Goal: Navigation & Orientation: Find specific page/section

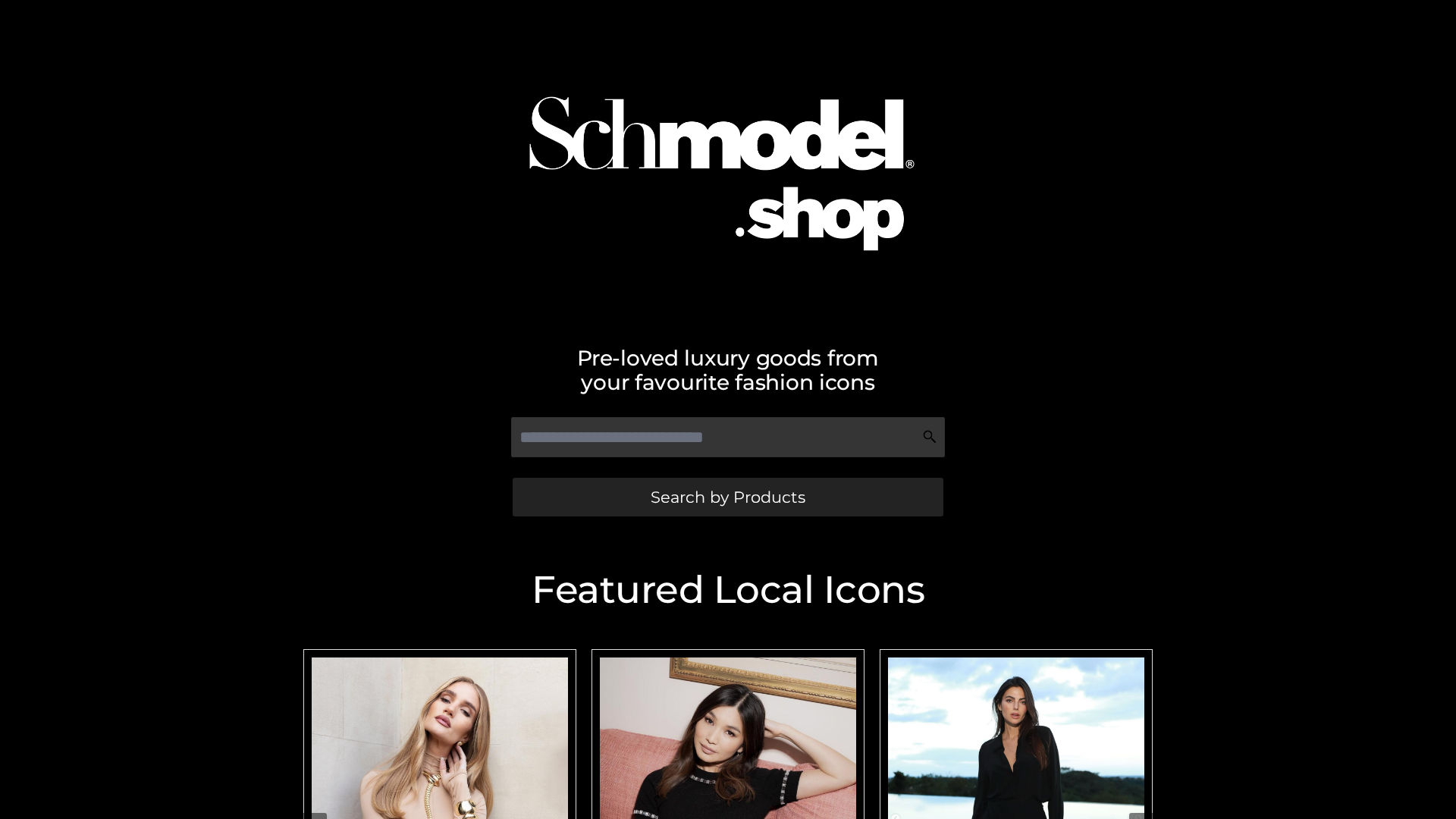
click at [727, 496] on span "Search by Products" at bounding box center [728, 497] width 154 height 16
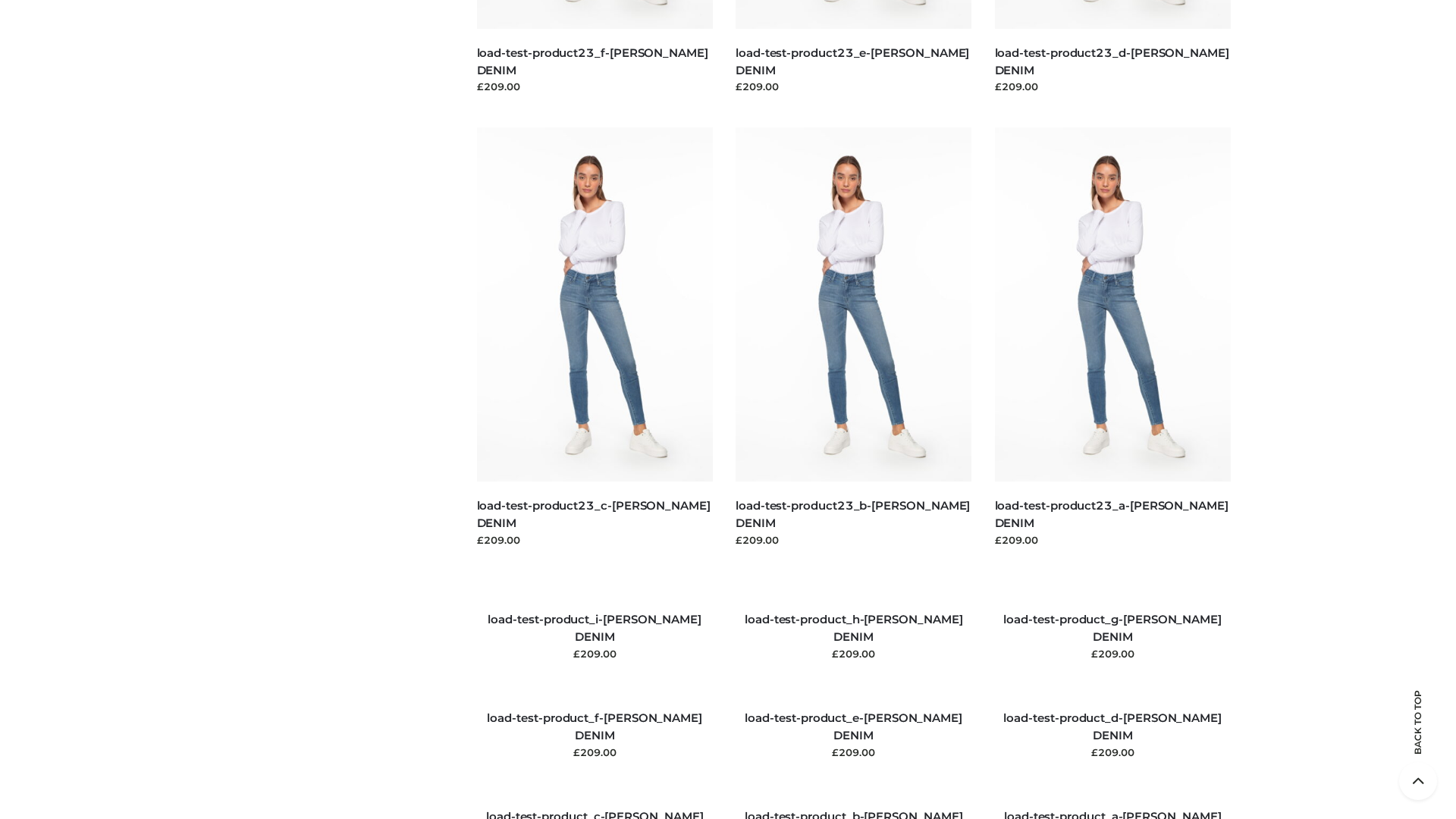
scroll to position [1739, 0]
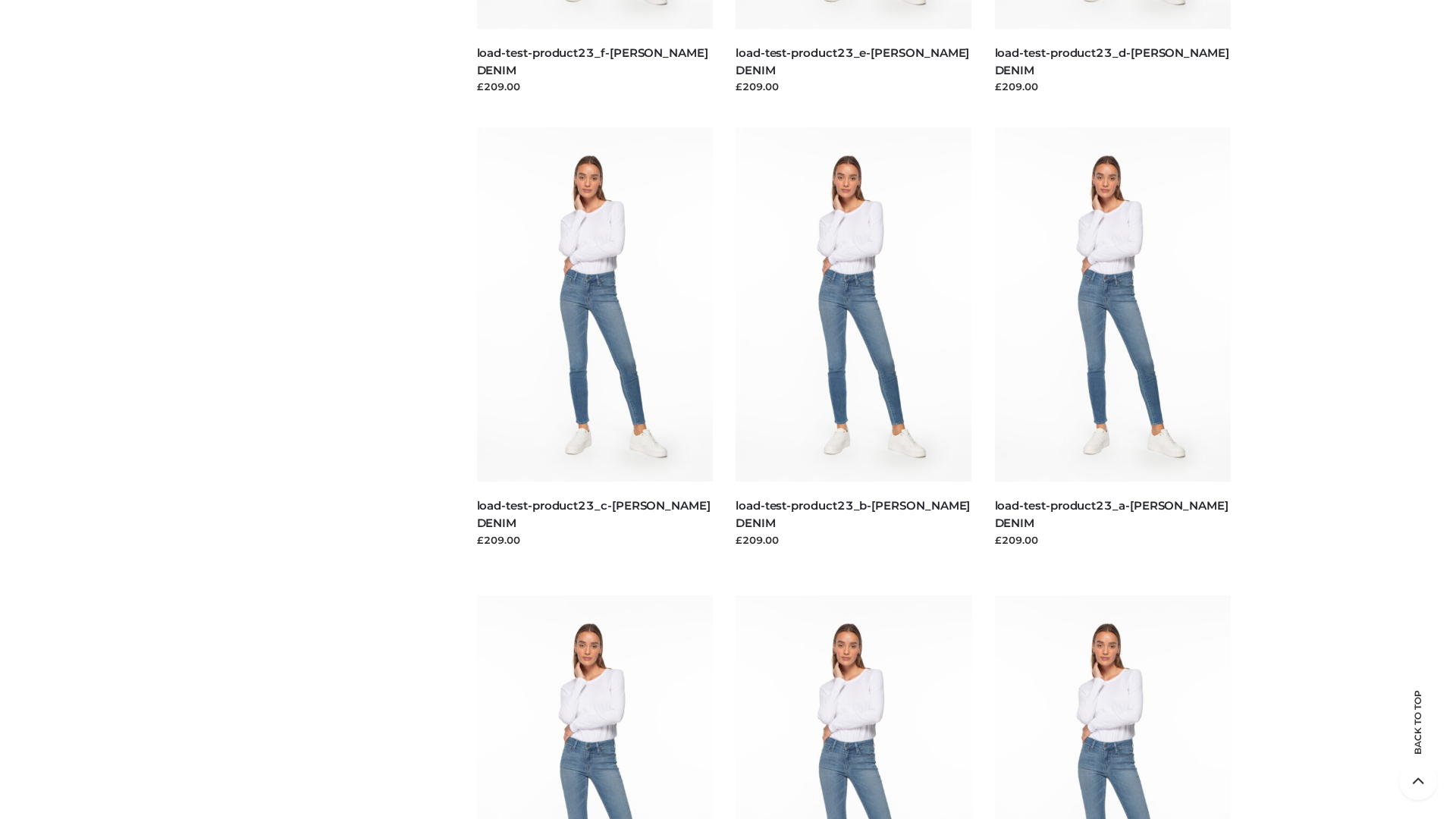
scroll to position [1329, 0]
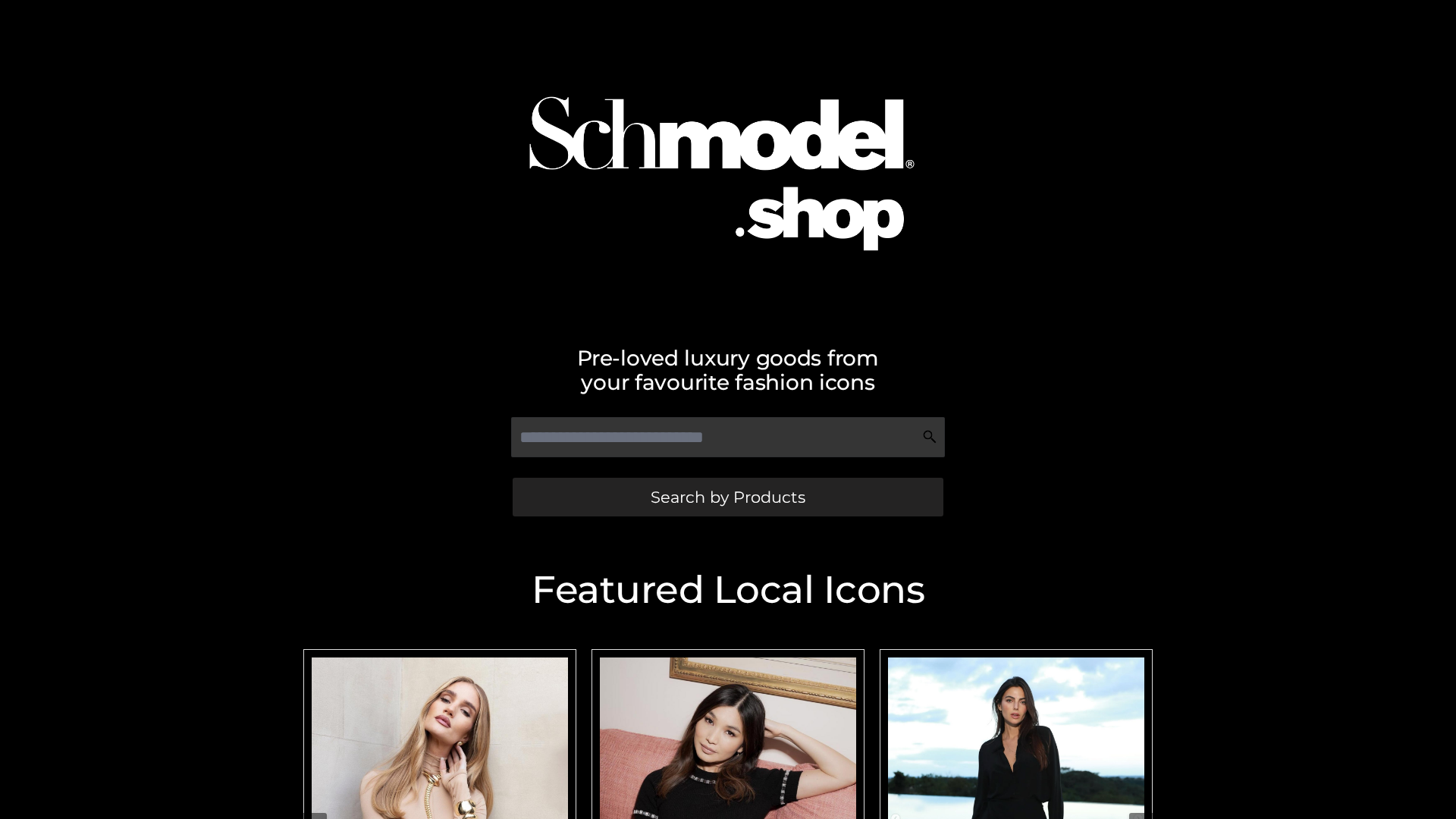
click at [727, 496] on span "Search by Products" at bounding box center [728, 497] width 154 height 16
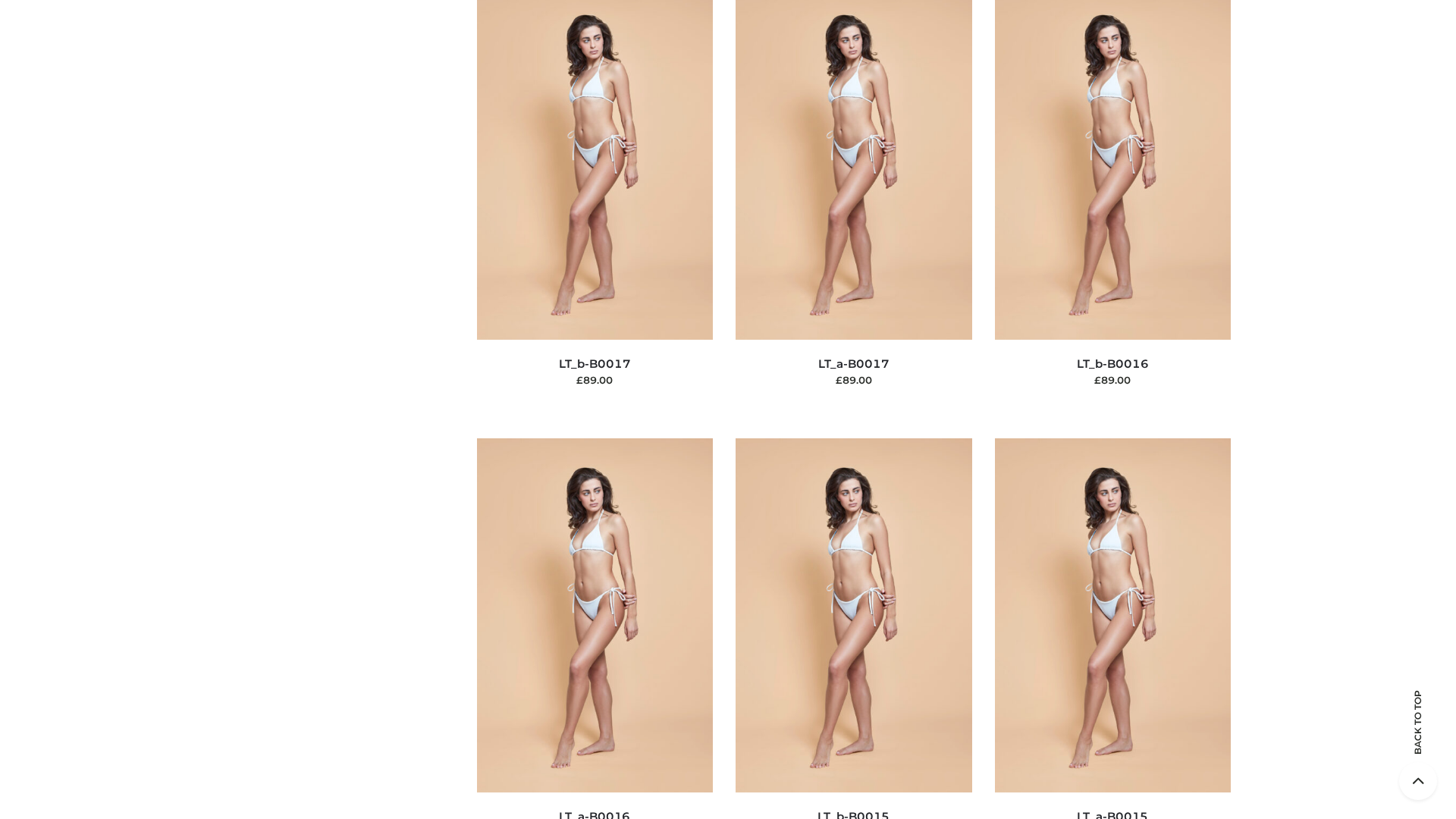
scroll to position [4982, 0]
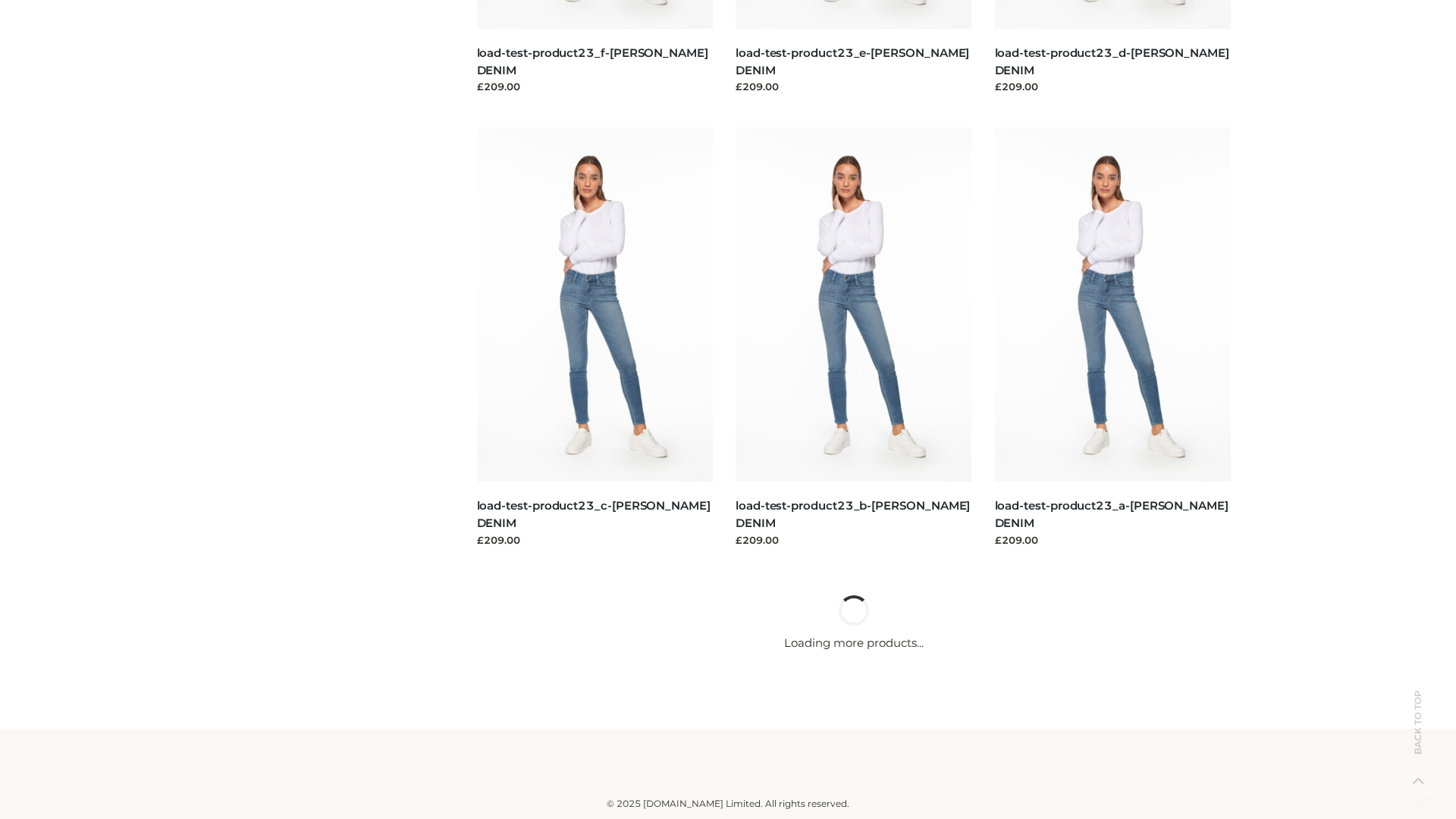
scroll to position [1329, 0]
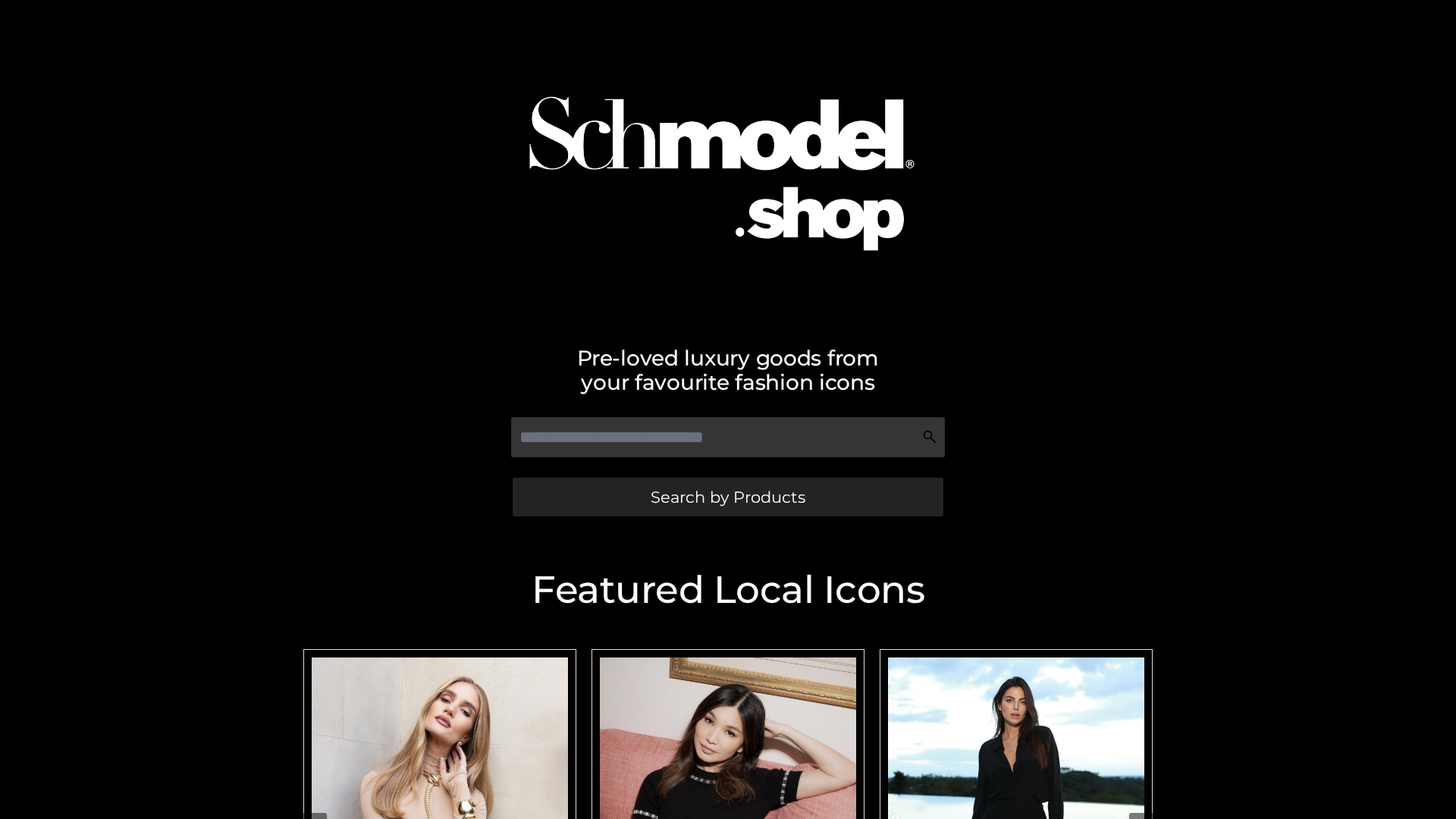
click at [727, 496] on span "Search by Products" at bounding box center [728, 497] width 154 height 16
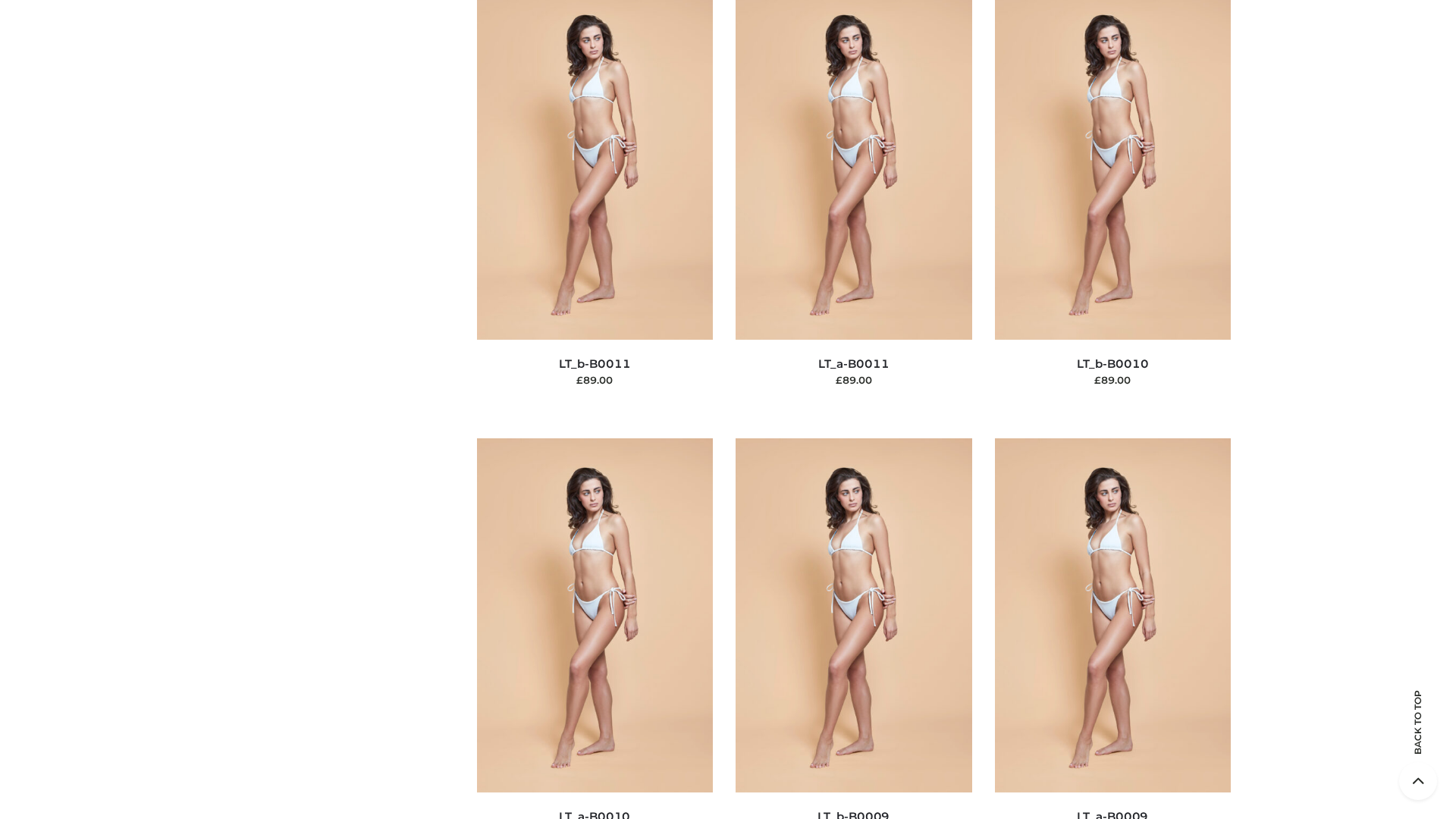
scroll to position [6807, 0]
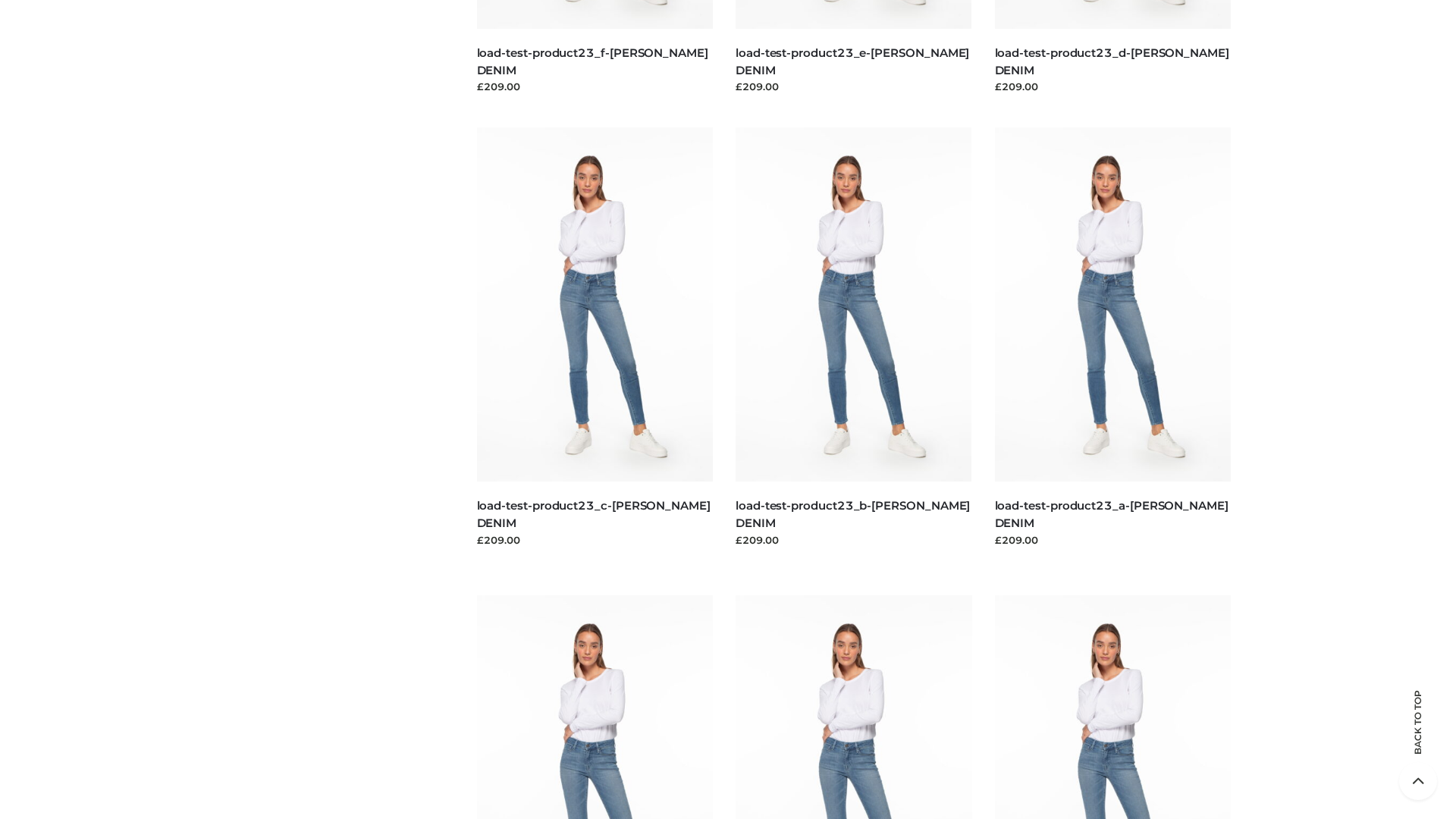
scroll to position [1329, 0]
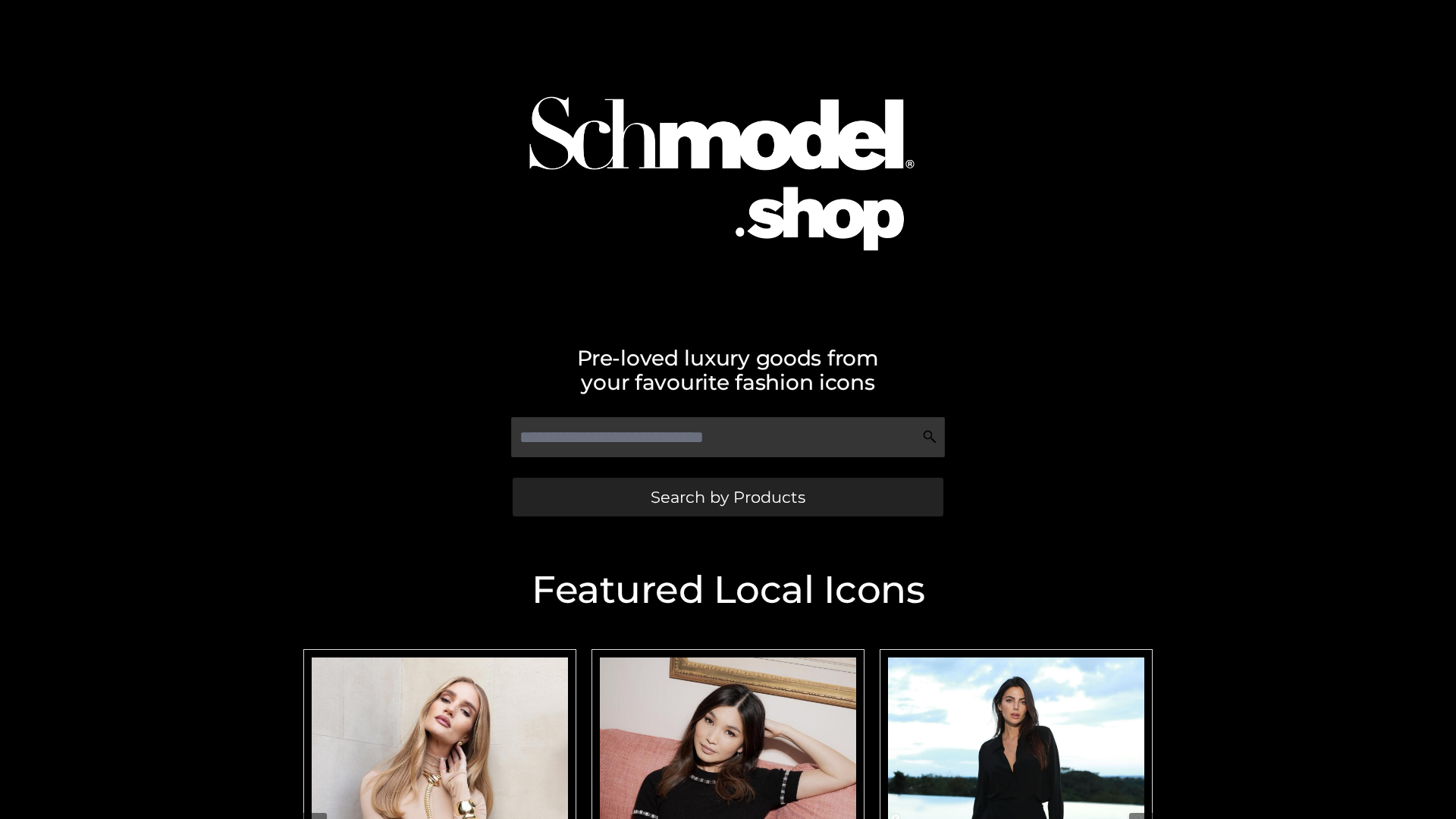
click at [727, 496] on span "Search by Products" at bounding box center [728, 497] width 154 height 16
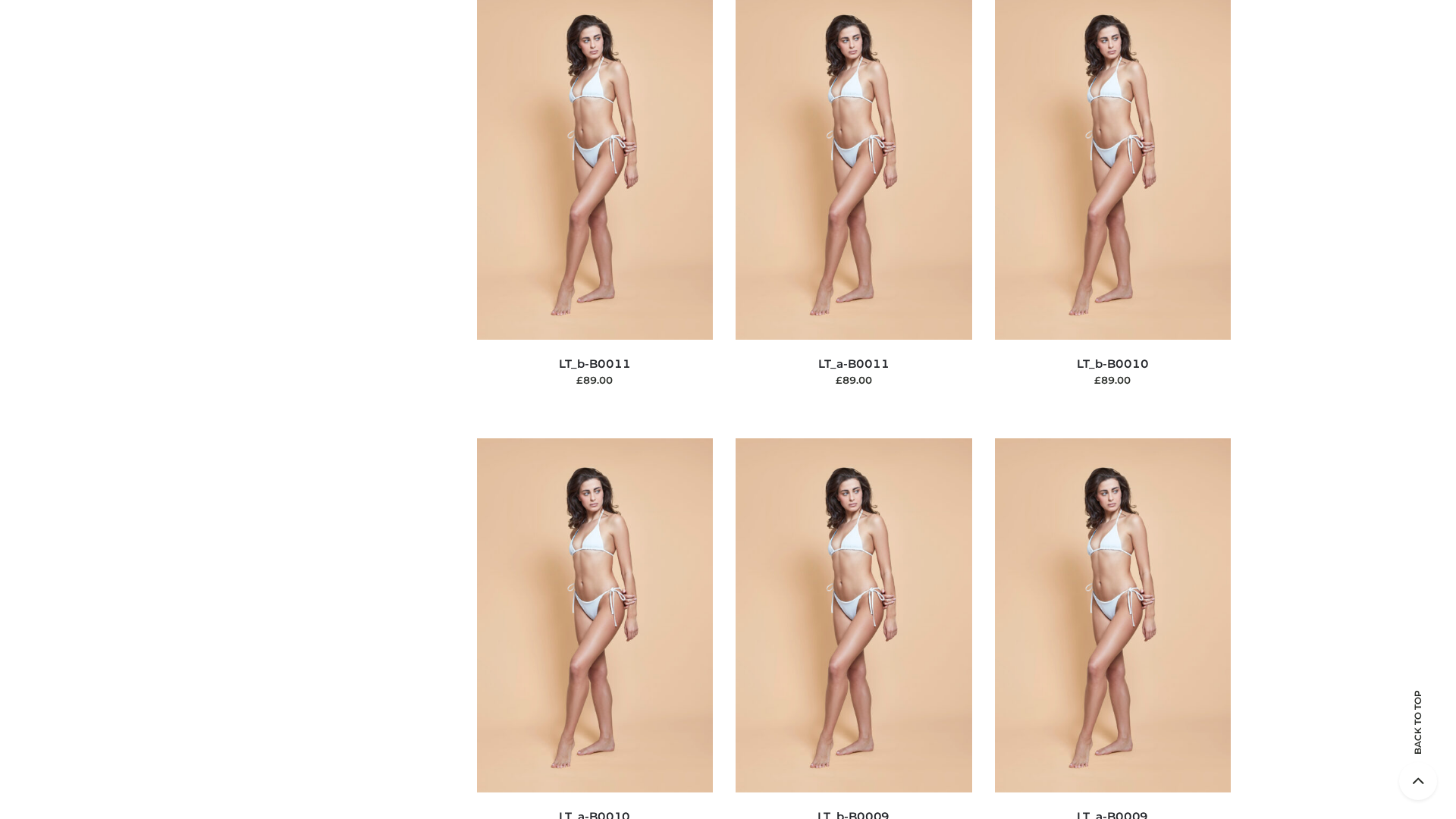
scroll to position [6807, 0]
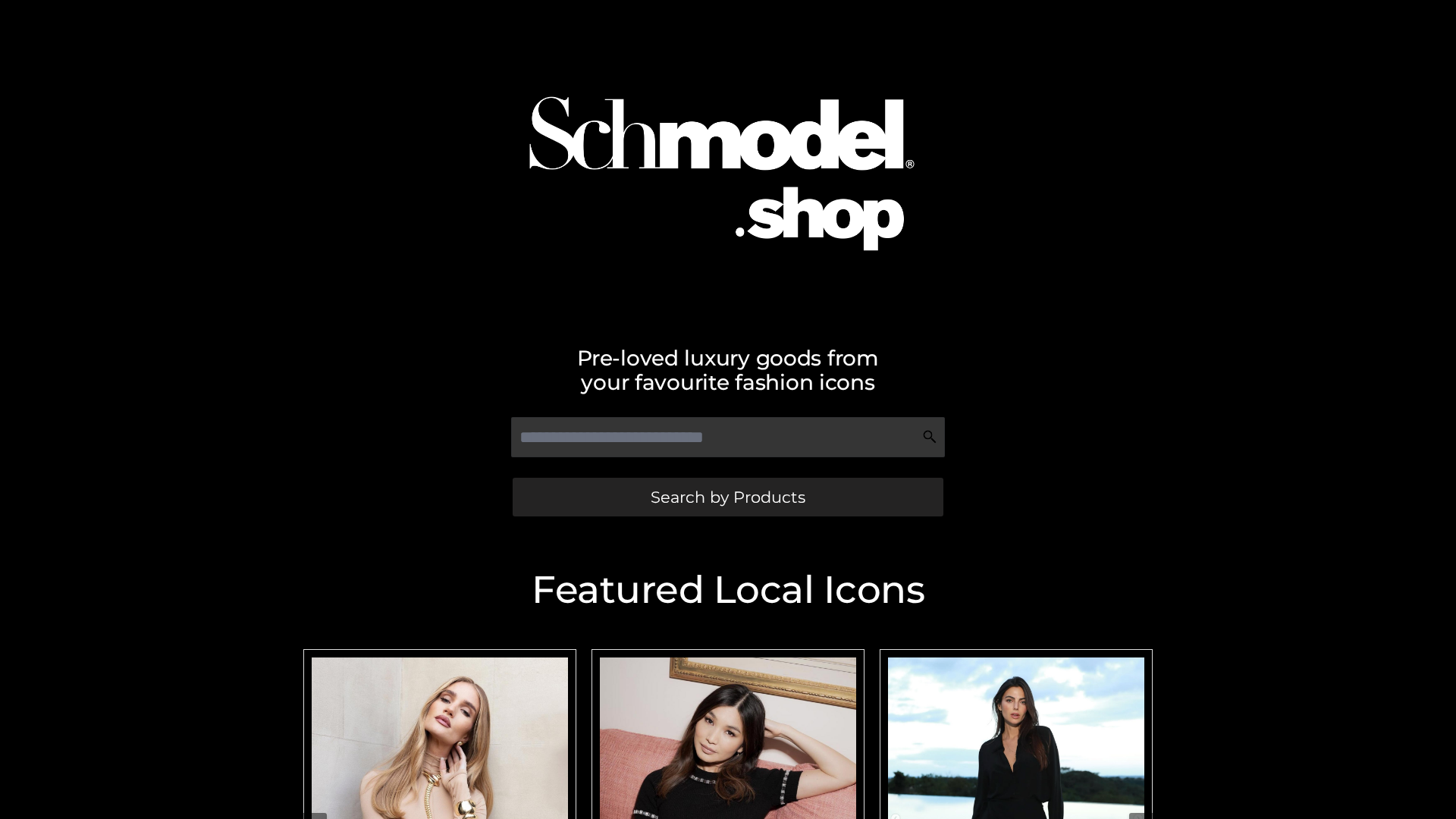
click at [727, 496] on span "Search by Products" at bounding box center [728, 497] width 154 height 16
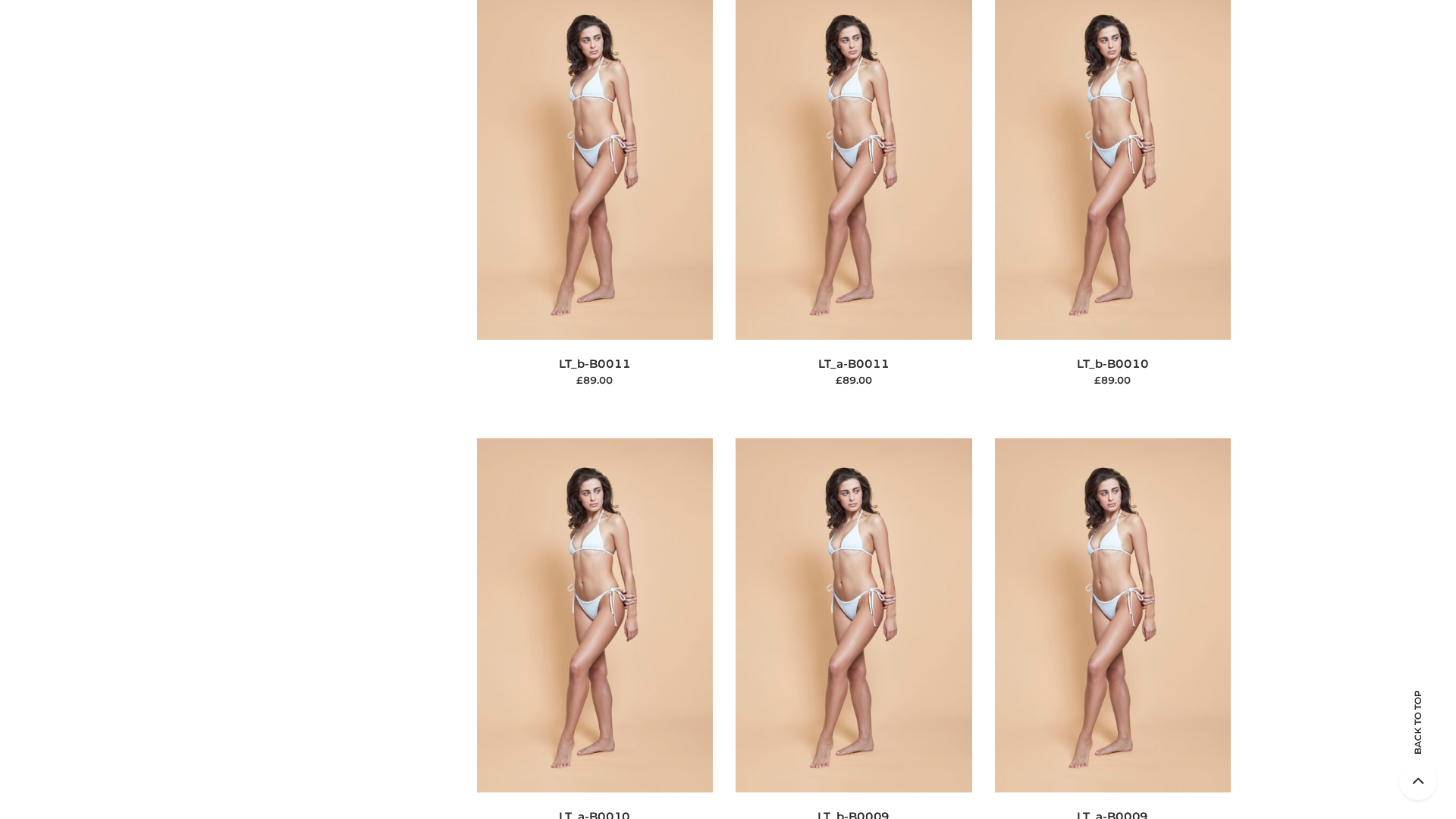
scroll to position [6807, 0]
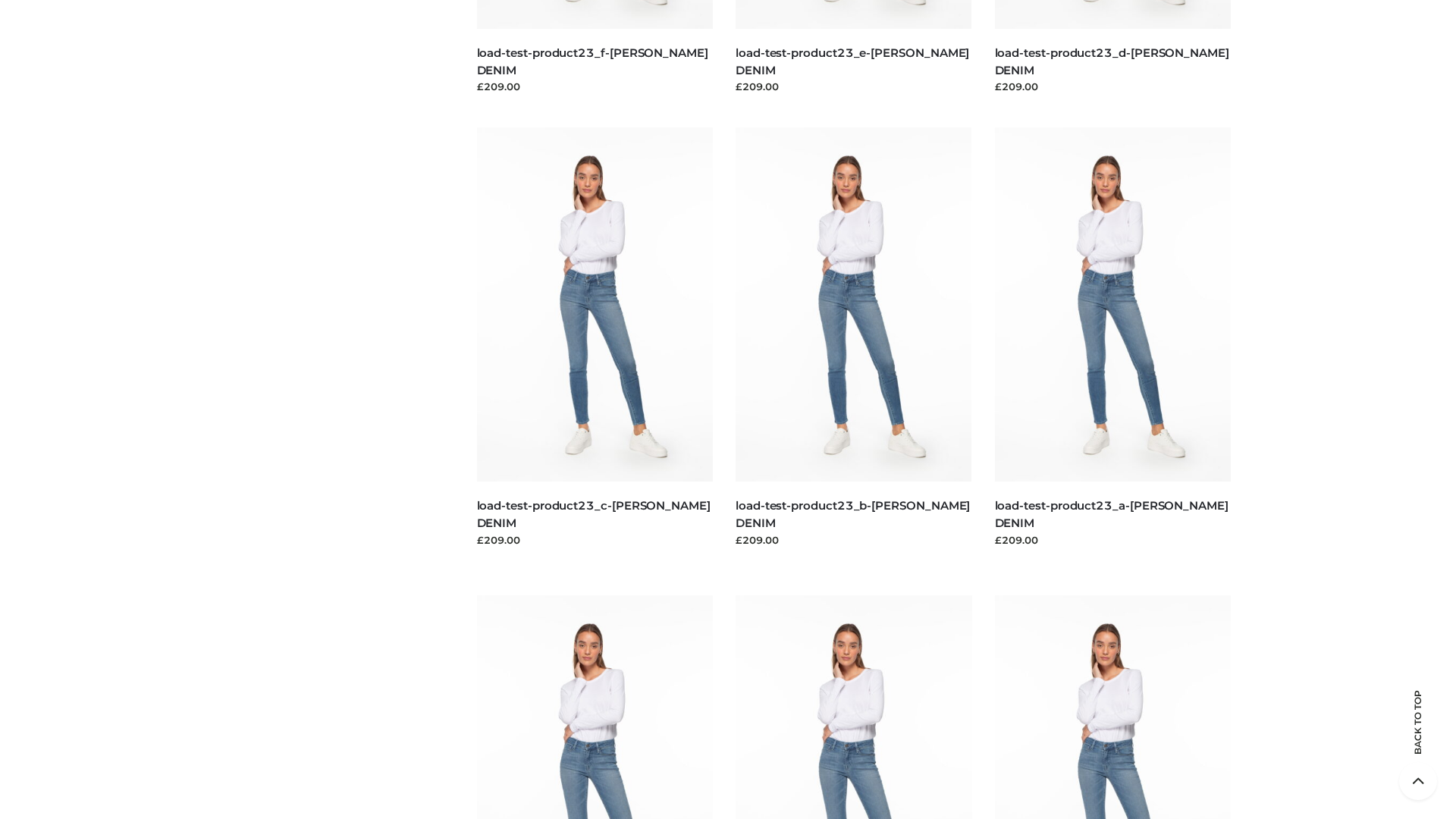
scroll to position [1329, 0]
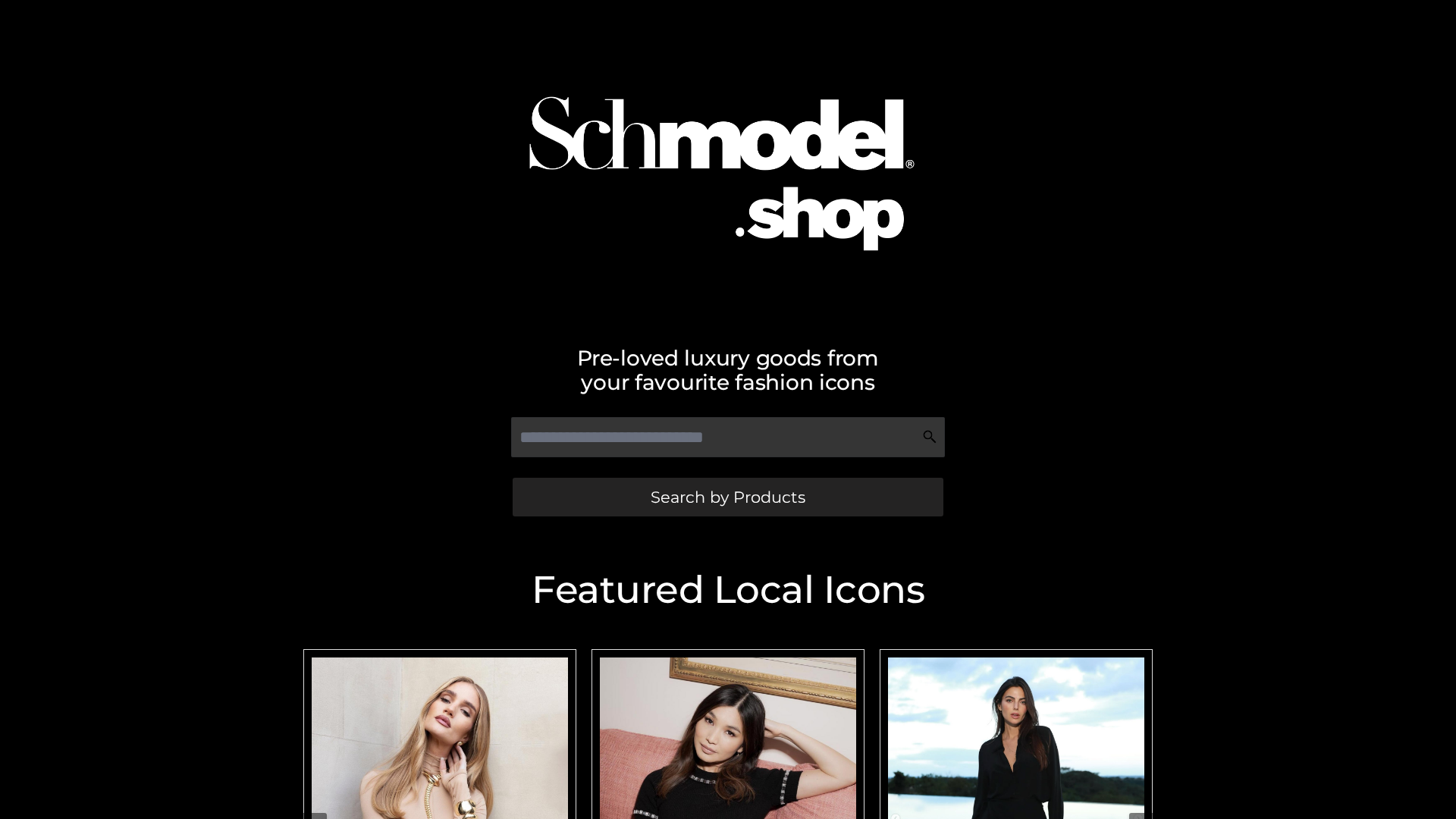
click at [727, 496] on span "Search by Products" at bounding box center [728, 497] width 154 height 16
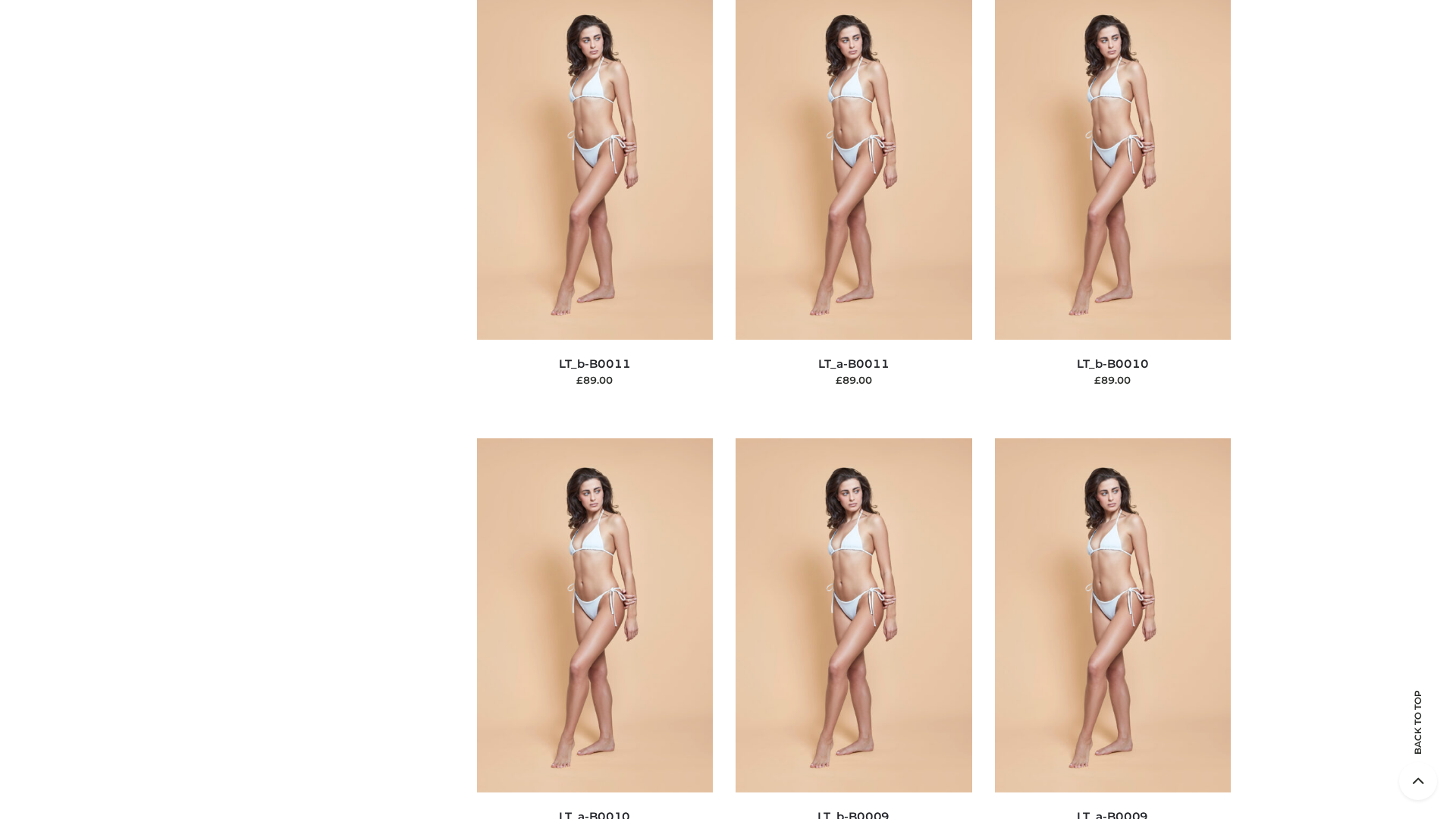
scroll to position [6807, 0]
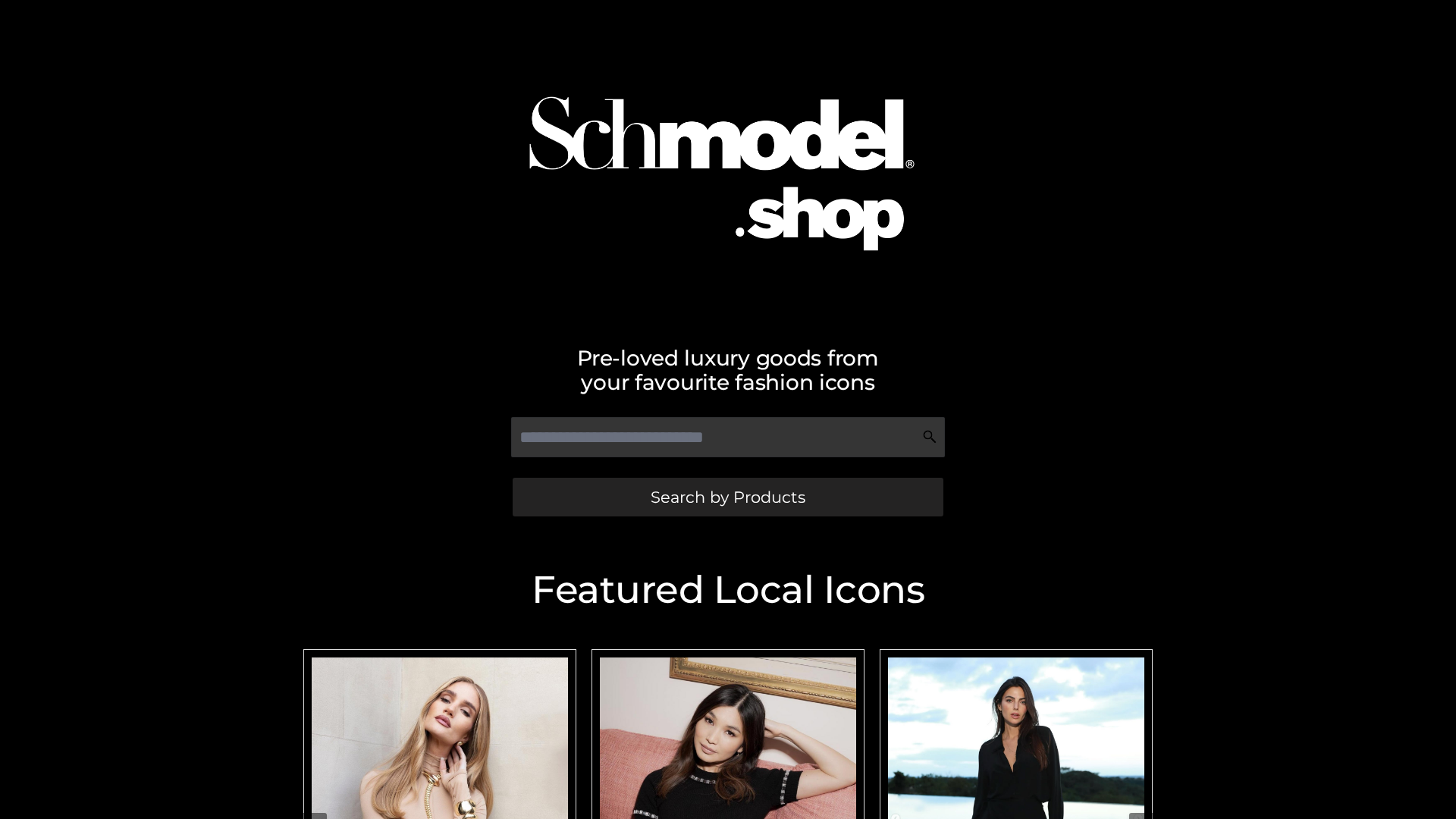
click at [727, 496] on span "Search by Products" at bounding box center [728, 497] width 154 height 16
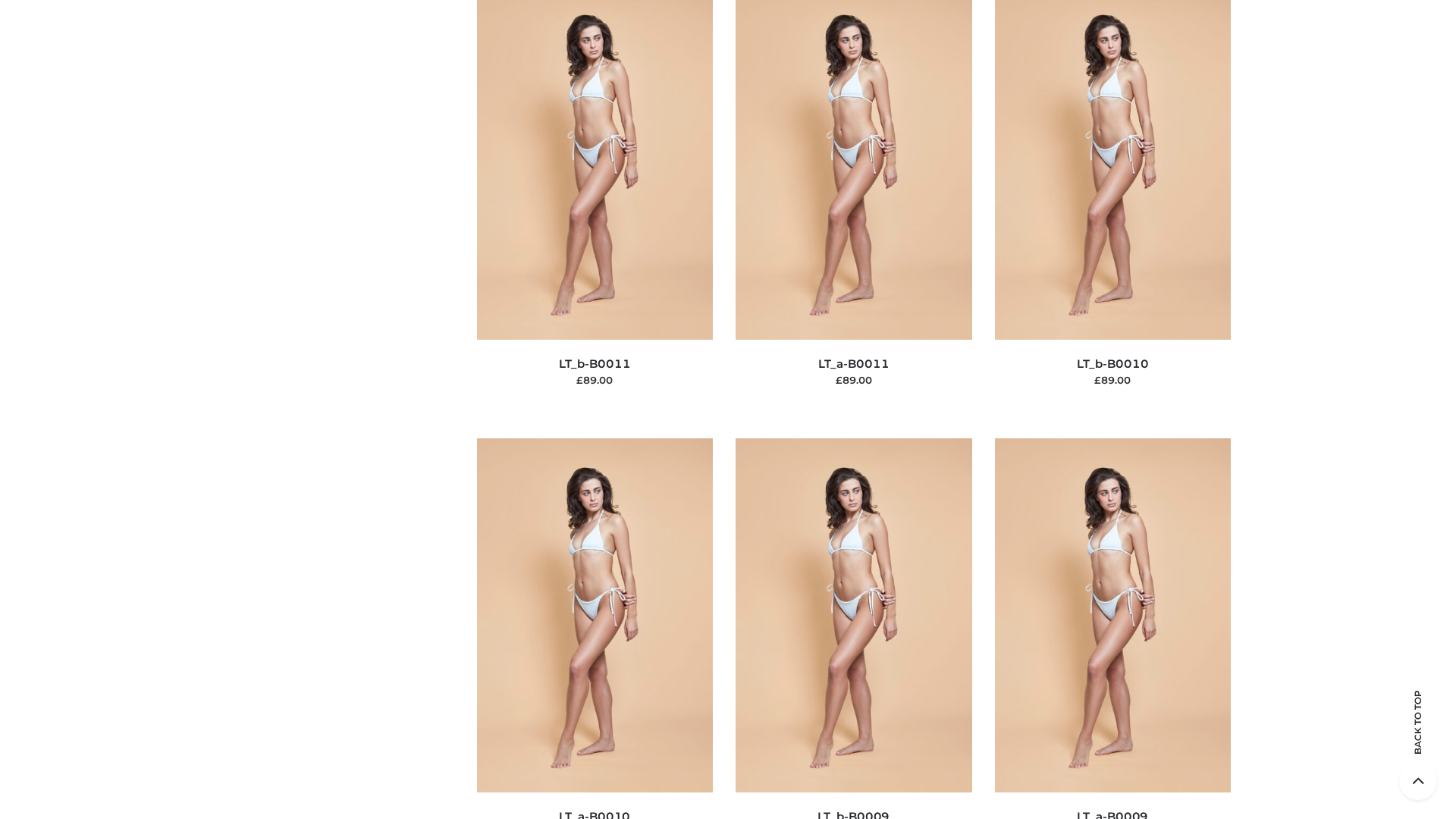
scroll to position [6807, 0]
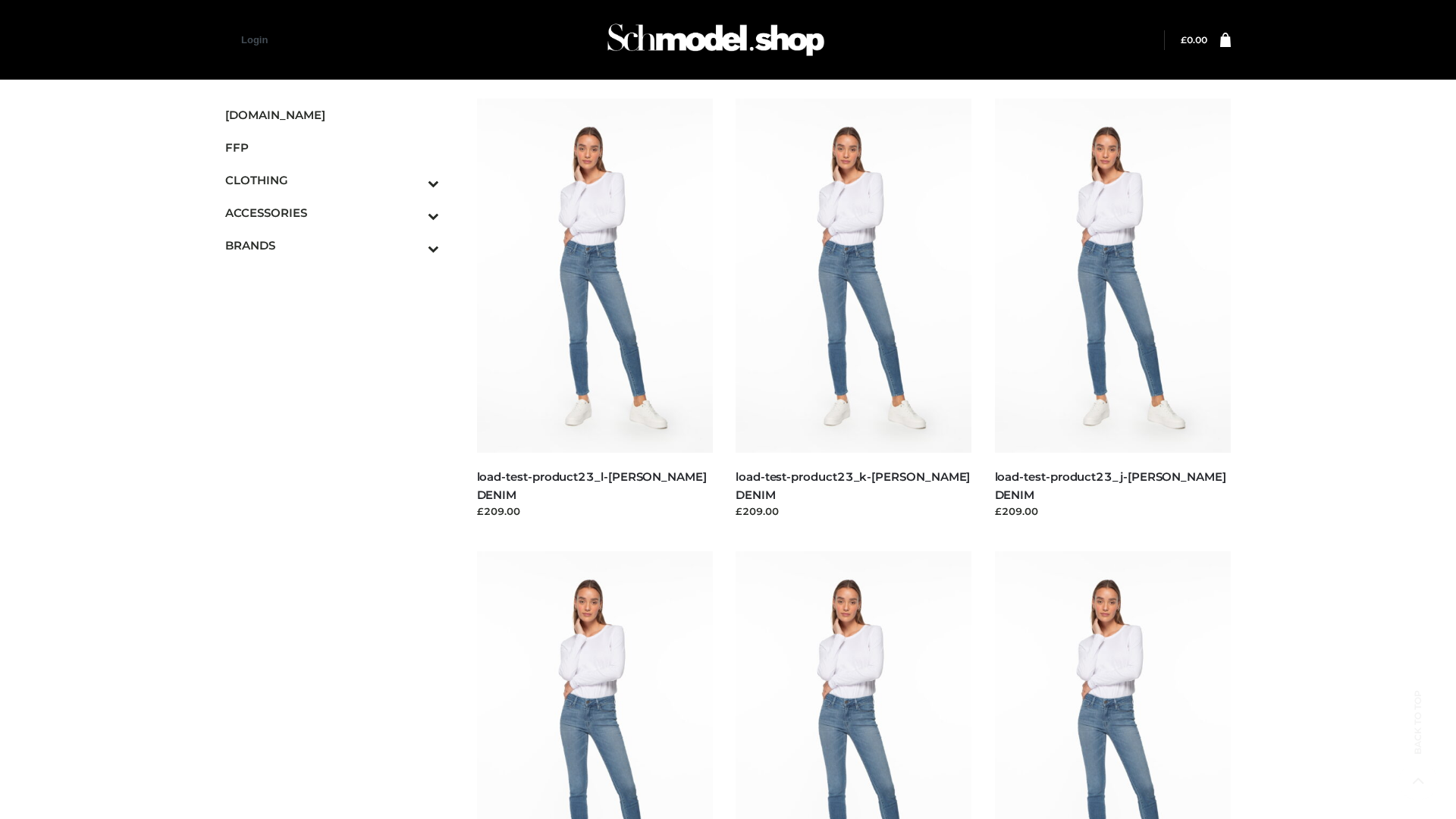
scroll to position [1329, 0]
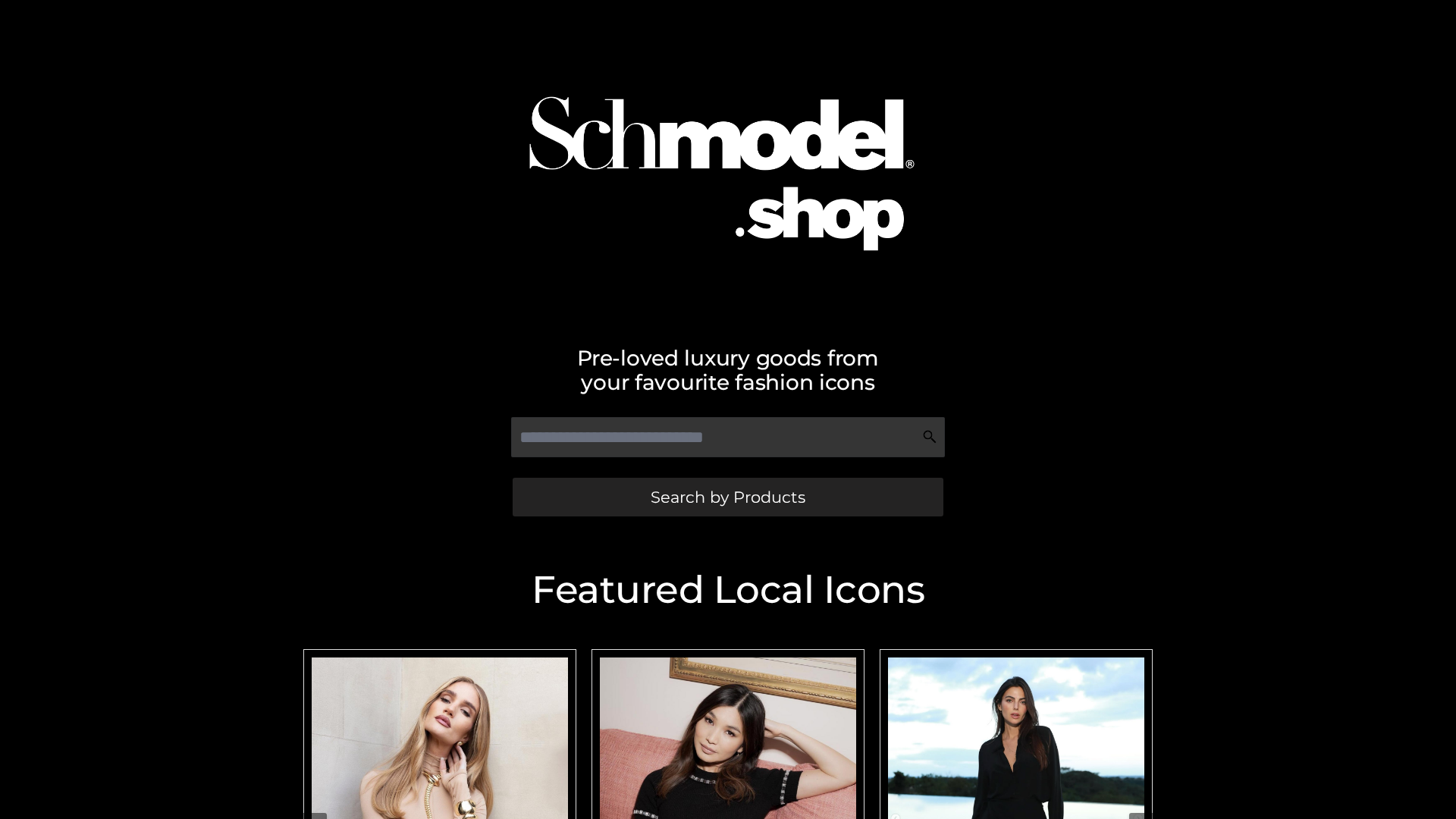
click at [727, 496] on span "Search by Products" at bounding box center [728, 497] width 154 height 16
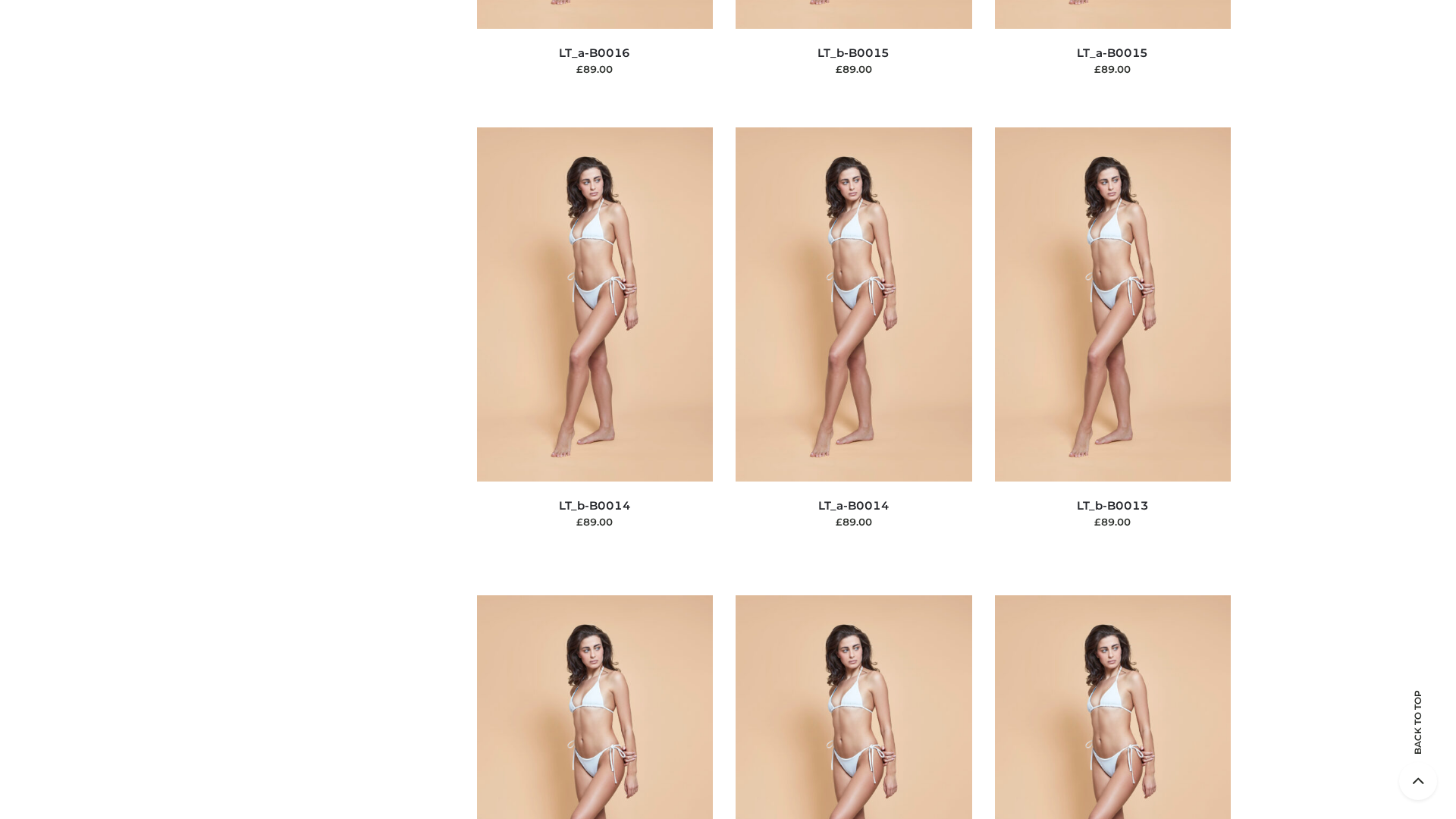
scroll to position [5391, 0]
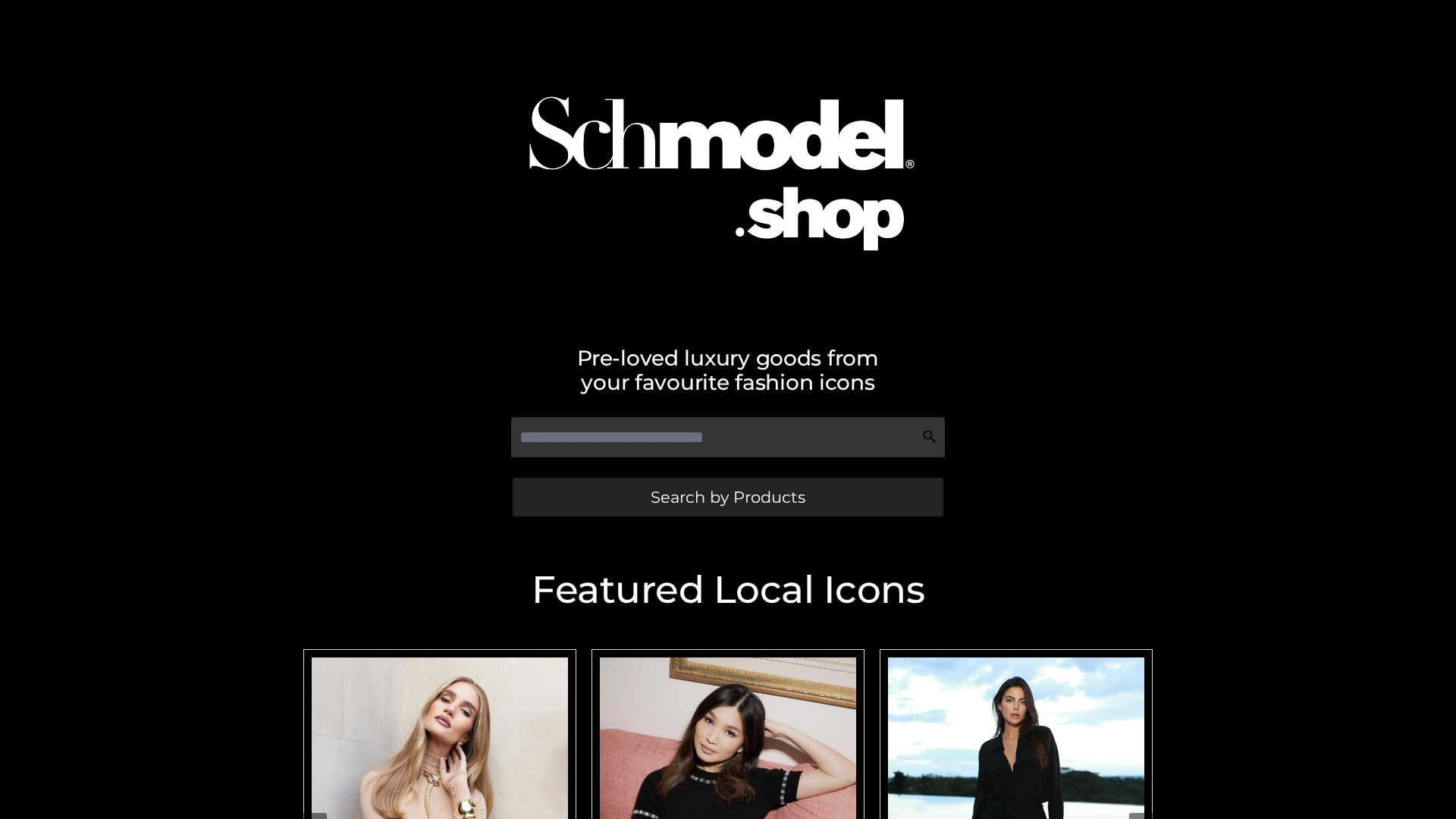
click at [727, 496] on span "Search by Products" at bounding box center [728, 497] width 154 height 16
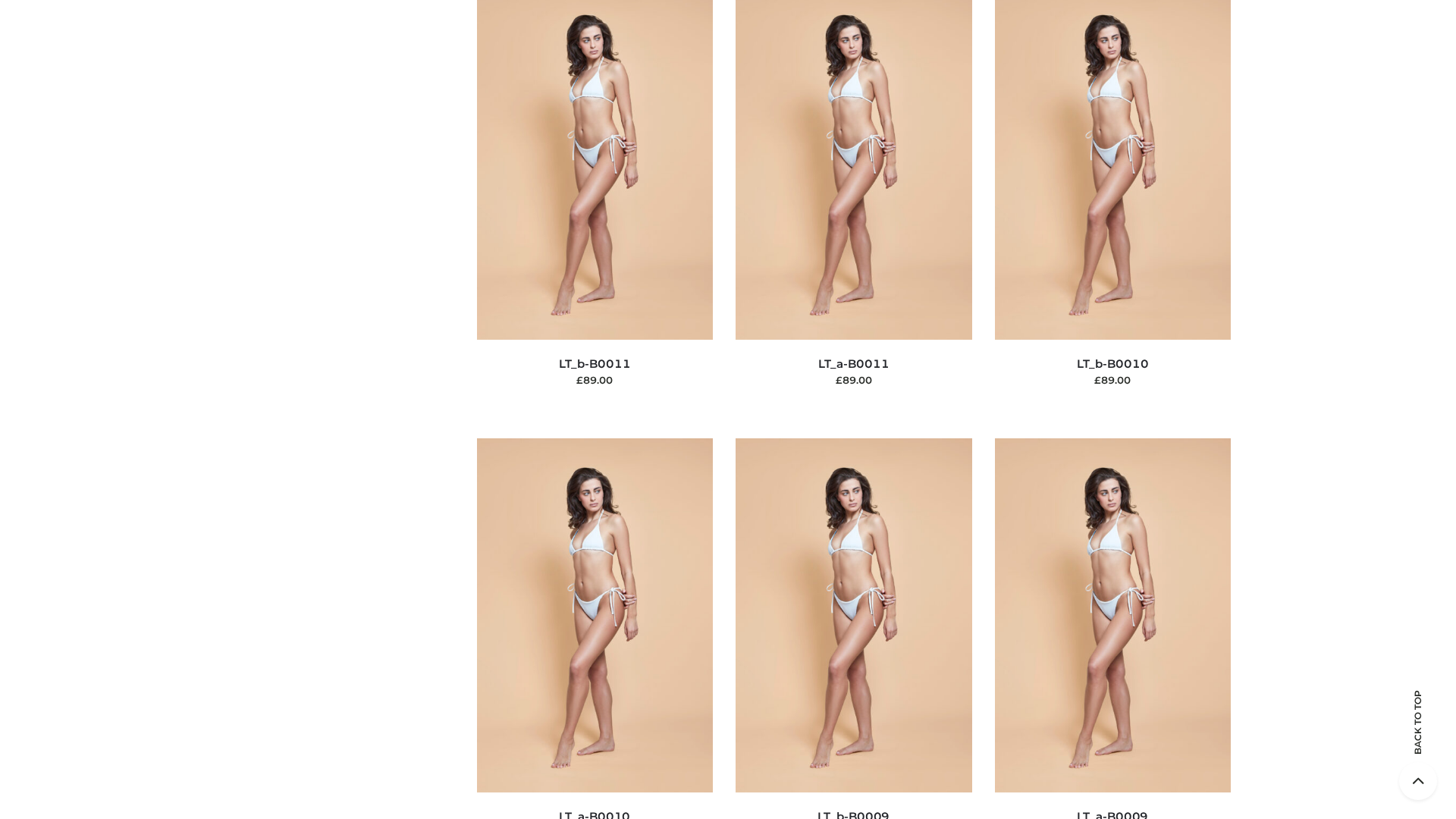
scroll to position [6807, 0]
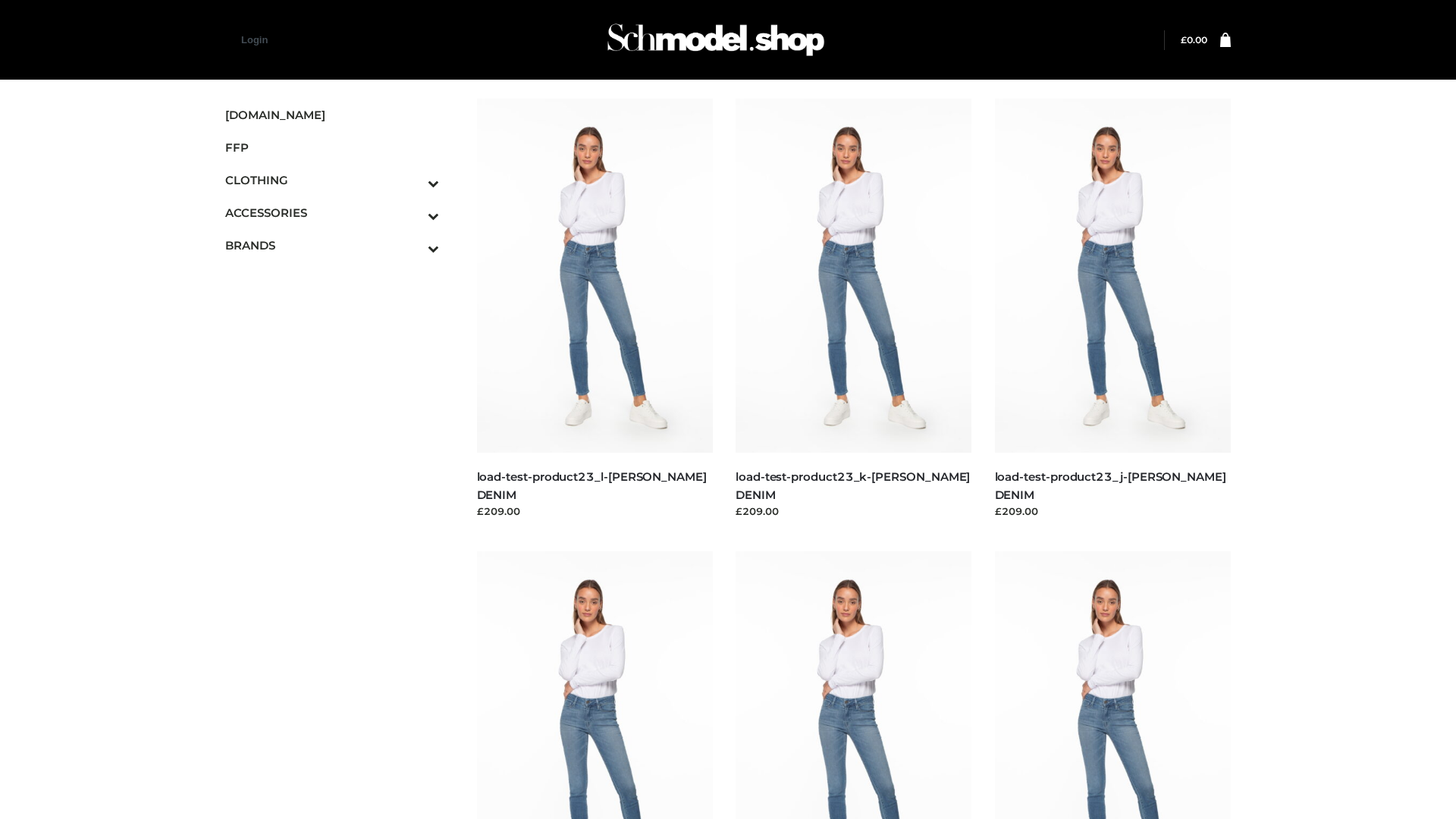
scroll to position [1329, 0]
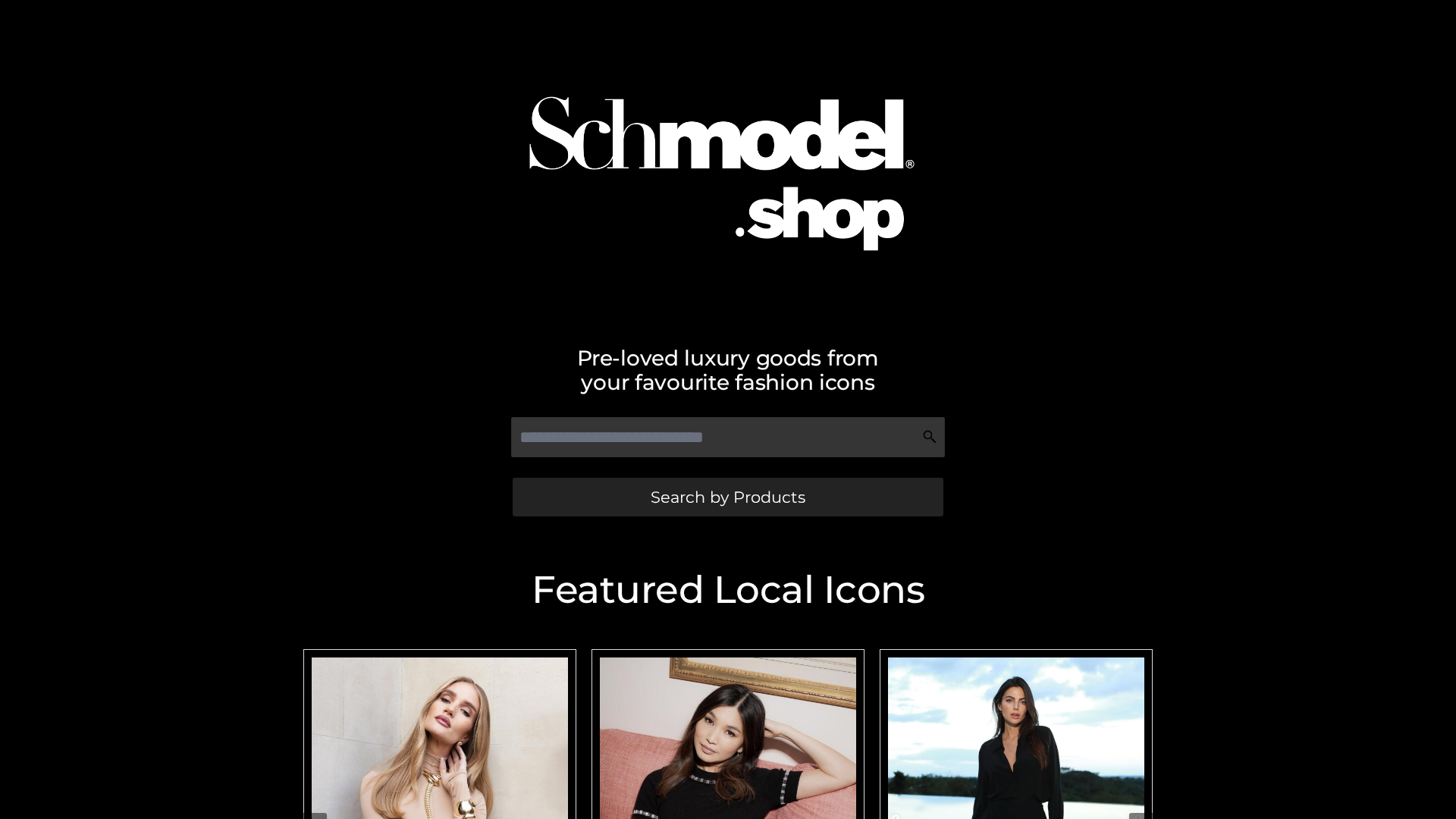
click at [727, 496] on span "Search by Products" at bounding box center [728, 497] width 154 height 16
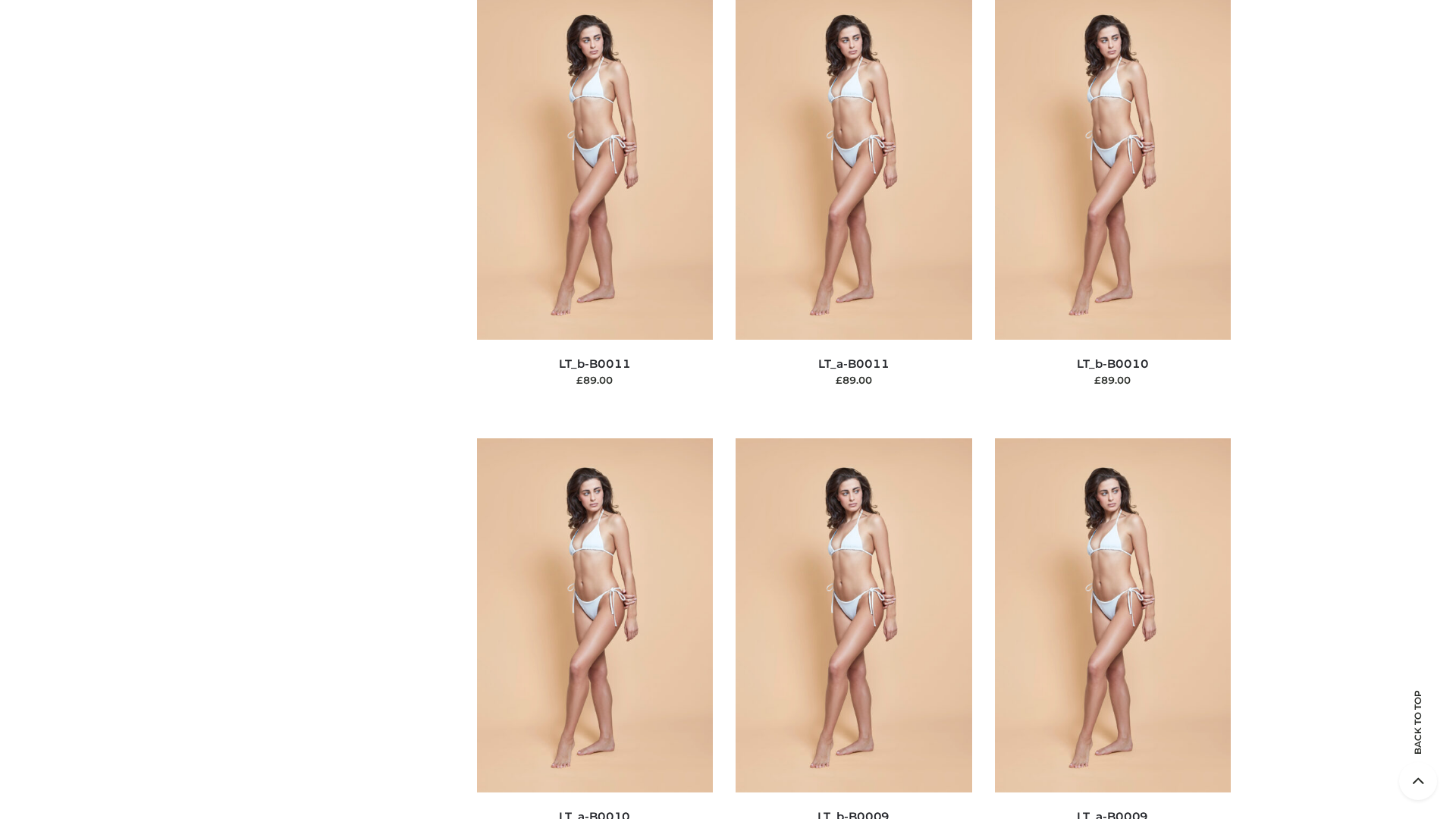
scroll to position [6807, 0]
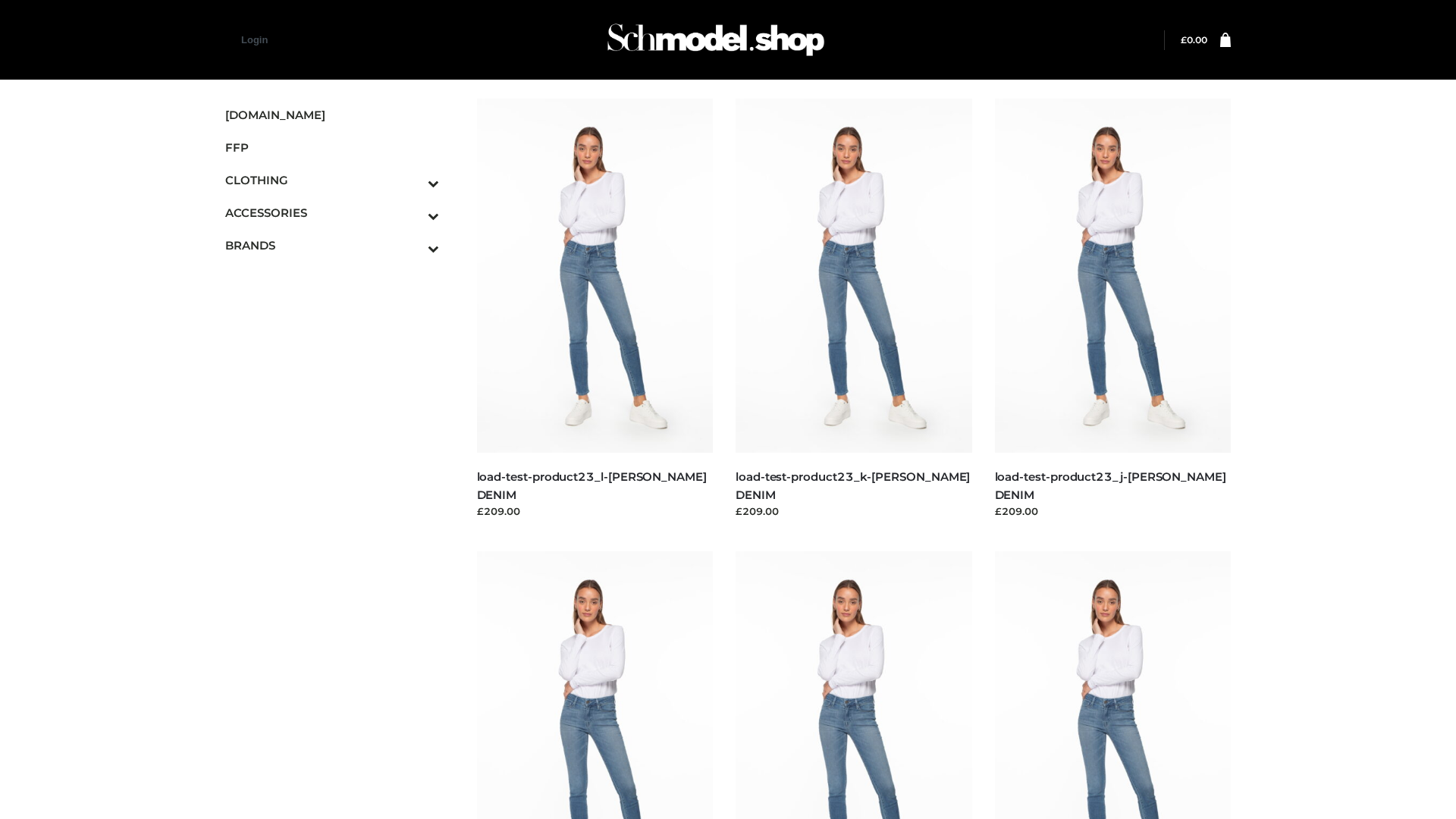
scroll to position [1329, 0]
